Goal: Navigation & Orientation: Find specific page/section

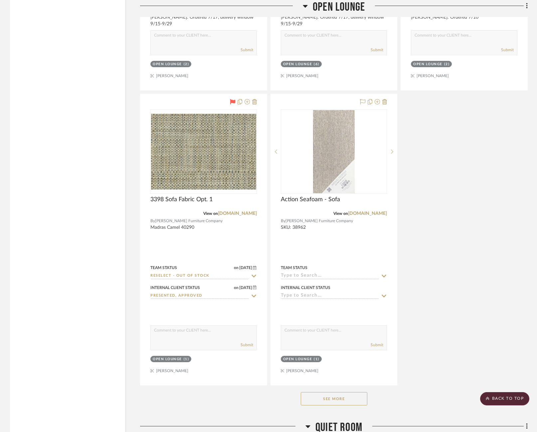
scroll to position [4229, 0]
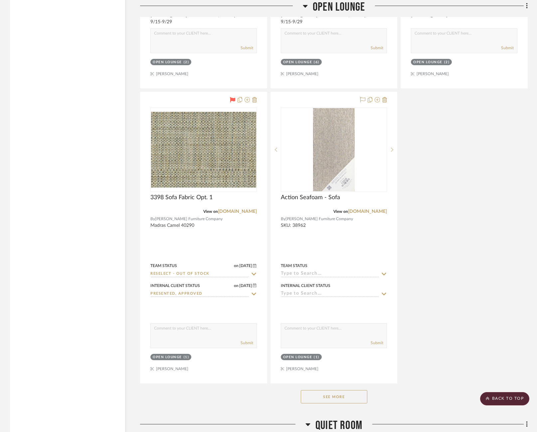
click at [329, 390] on button "See More" at bounding box center [334, 396] width 67 height 13
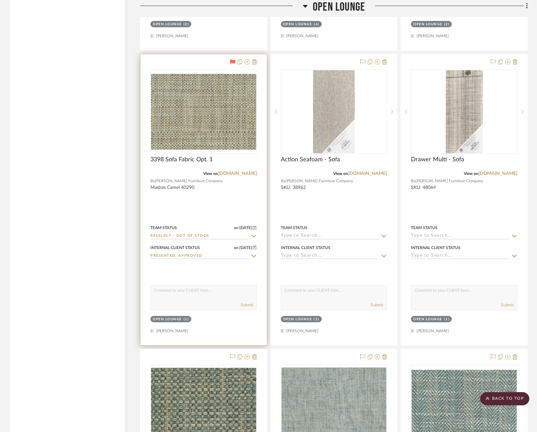
scroll to position [4265, 0]
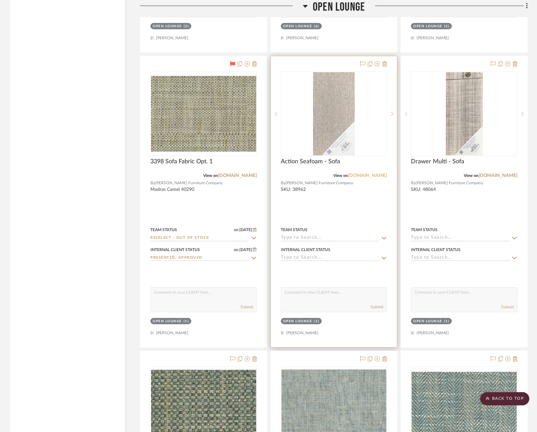
click at [358, 173] on link "[DOMAIN_NAME]" at bounding box center [367, 175] width 39 height 5
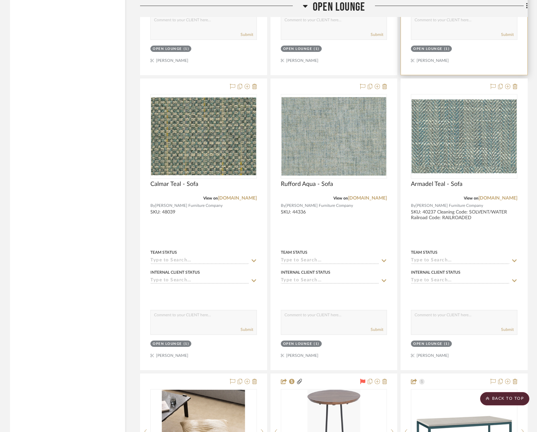
scroll to position [4539, 0]
